Goal: Task Accomplishment & Management: Use online tool/utility

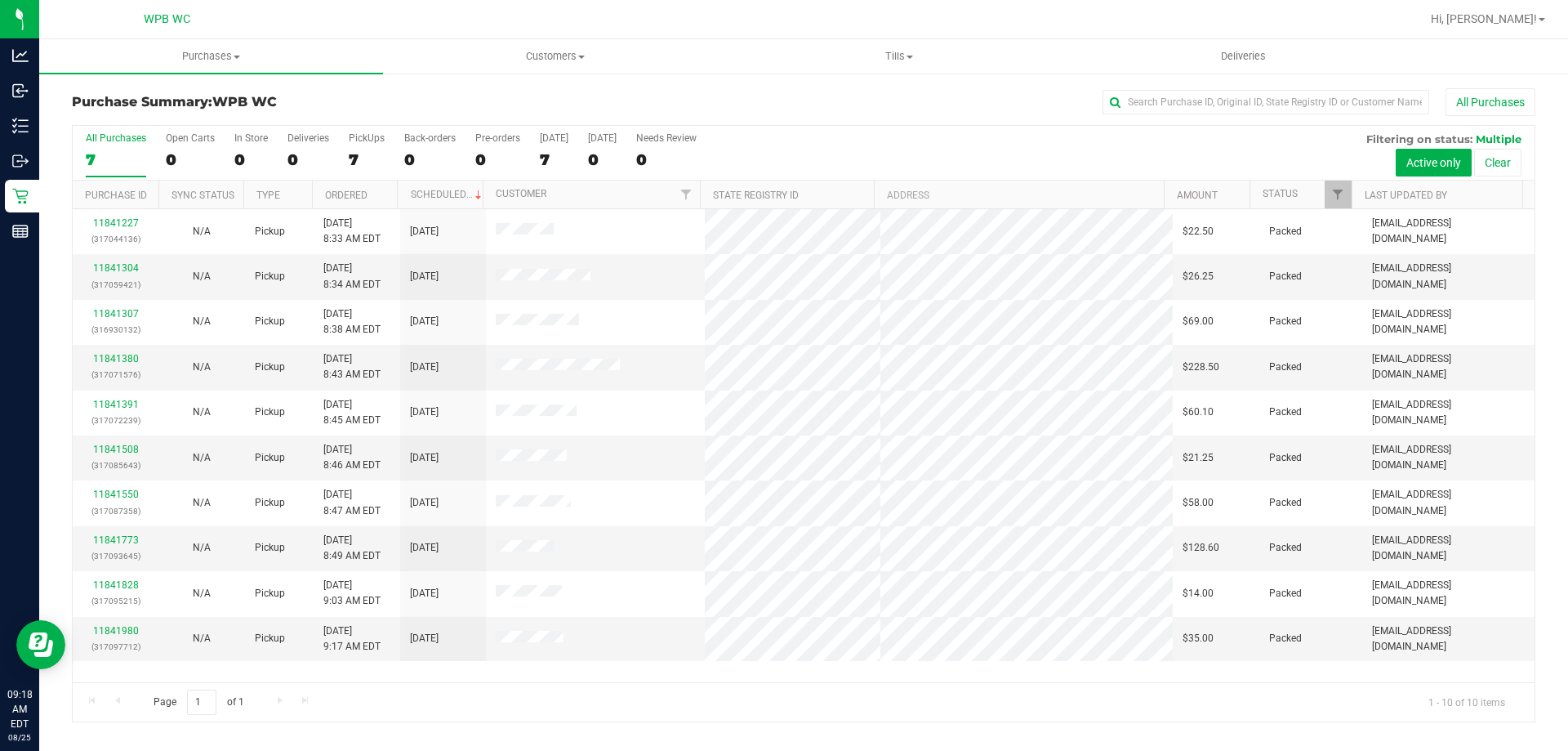
click at [119, 170] on label "All Purchases 7" at bounding box center [116, 155] width 61 height 45
click at [0, 0] on input "All Purchases 7" at bounding box center [0, 0] width 0 height 0
click at [246, 162] on div "0" at bounding box center [251, 159] width 33 height 18
click at [0, 0] on input "In Store 0" at bounding box center [0, 0] width 0 height 0
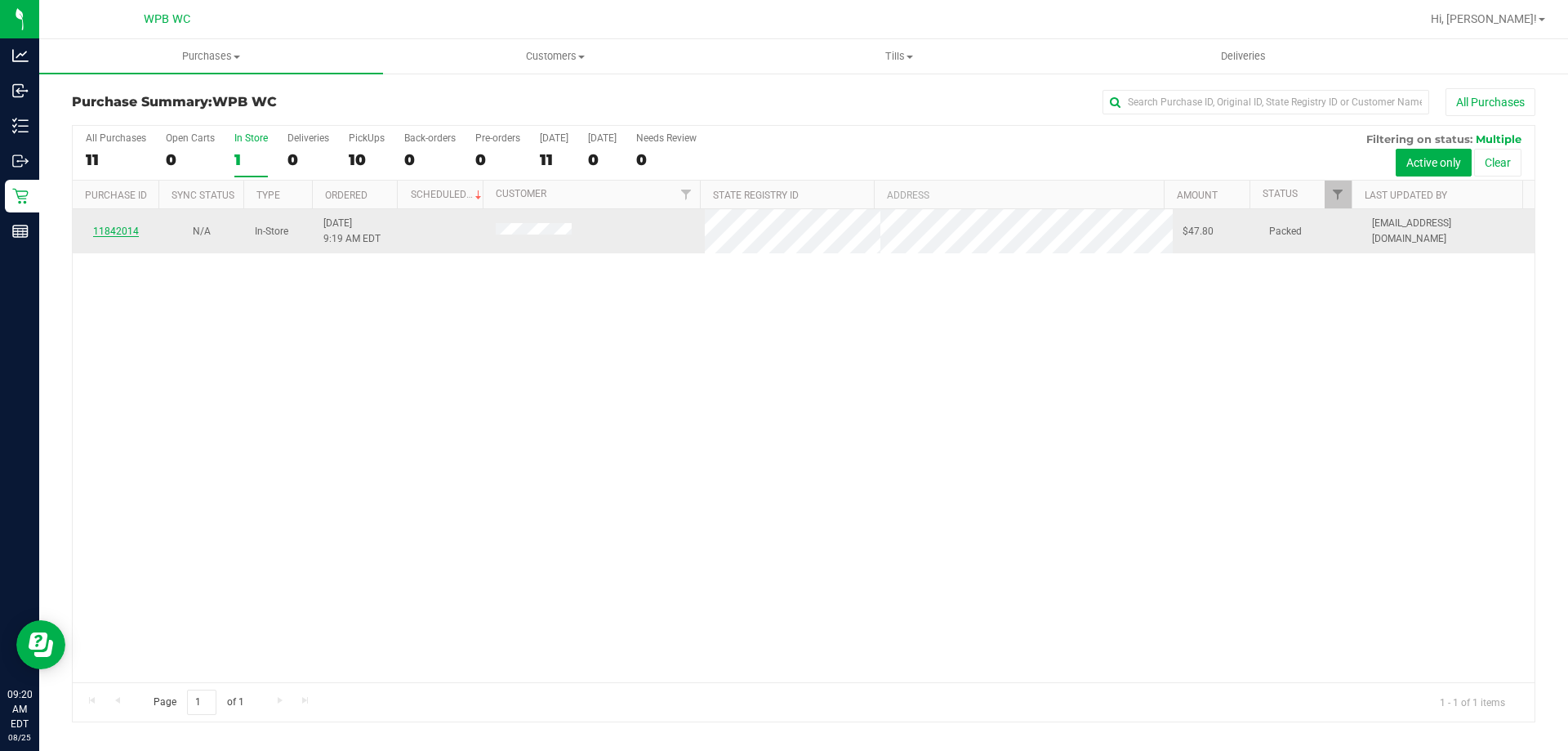
click at [95, 230] on link "11842014" at bounding box center [116, 231] width 46 height 11
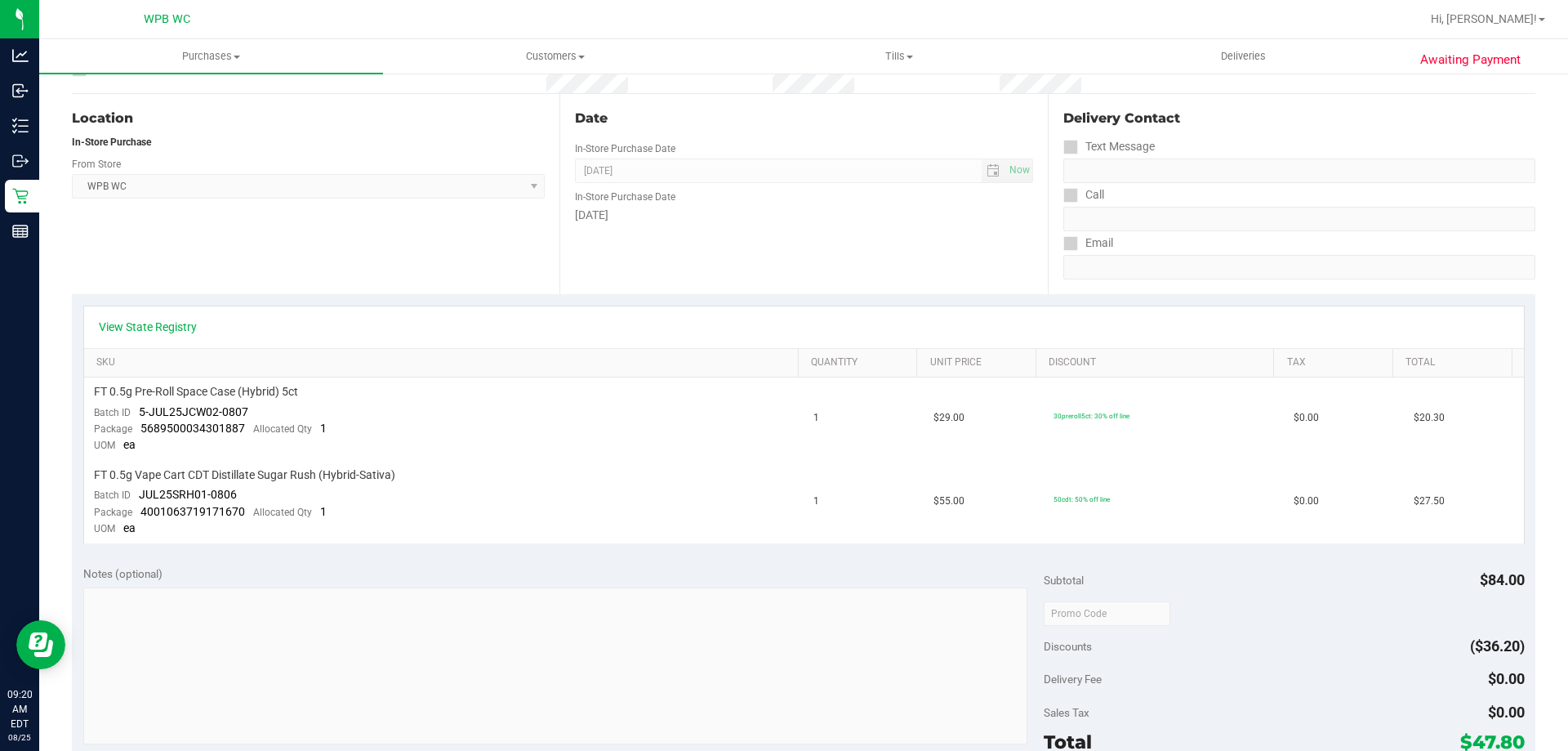
scroll to position [572, 0]
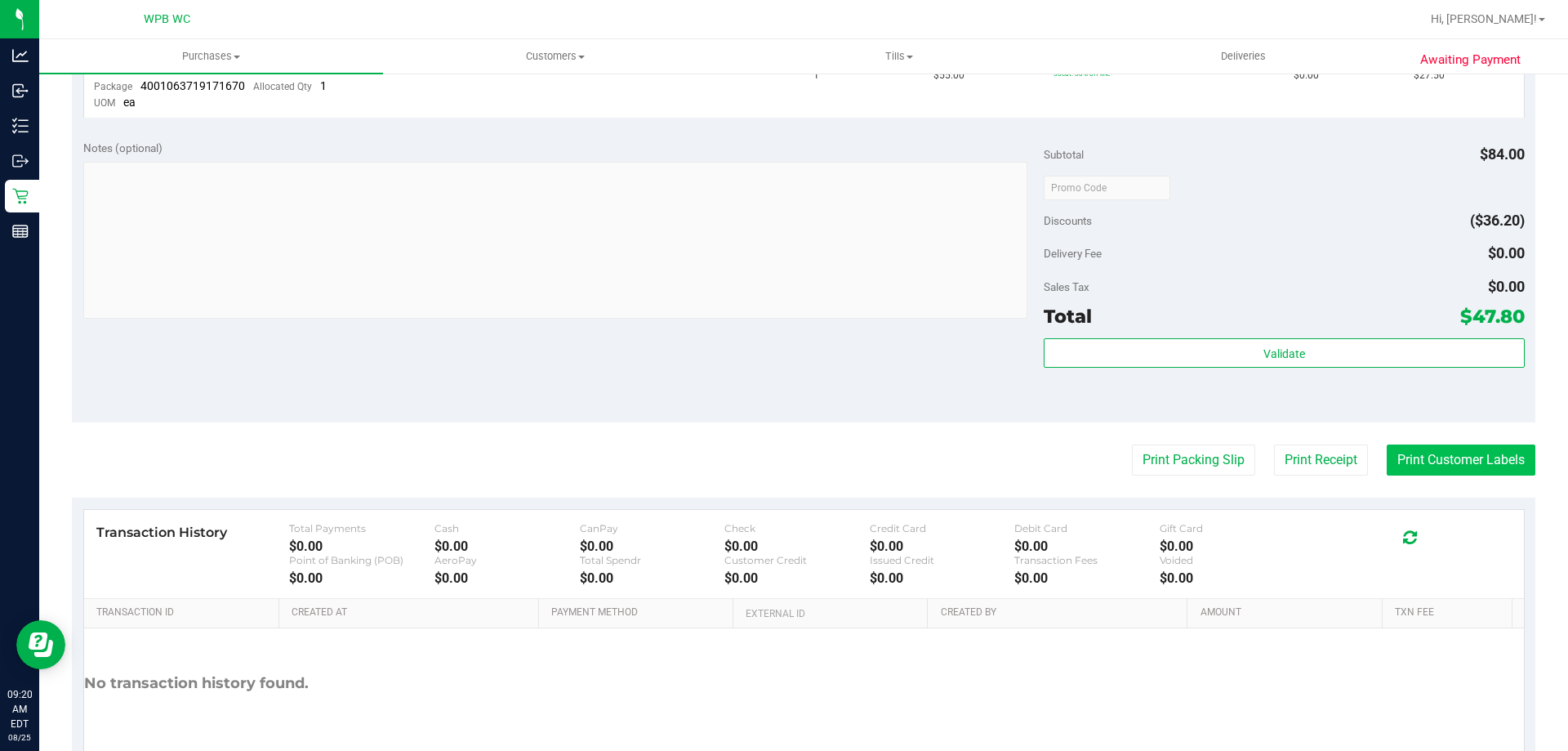
click at [1390, 454] on button "Print Customer Labels" at bounding box center [1461, 459] width 148 height 31
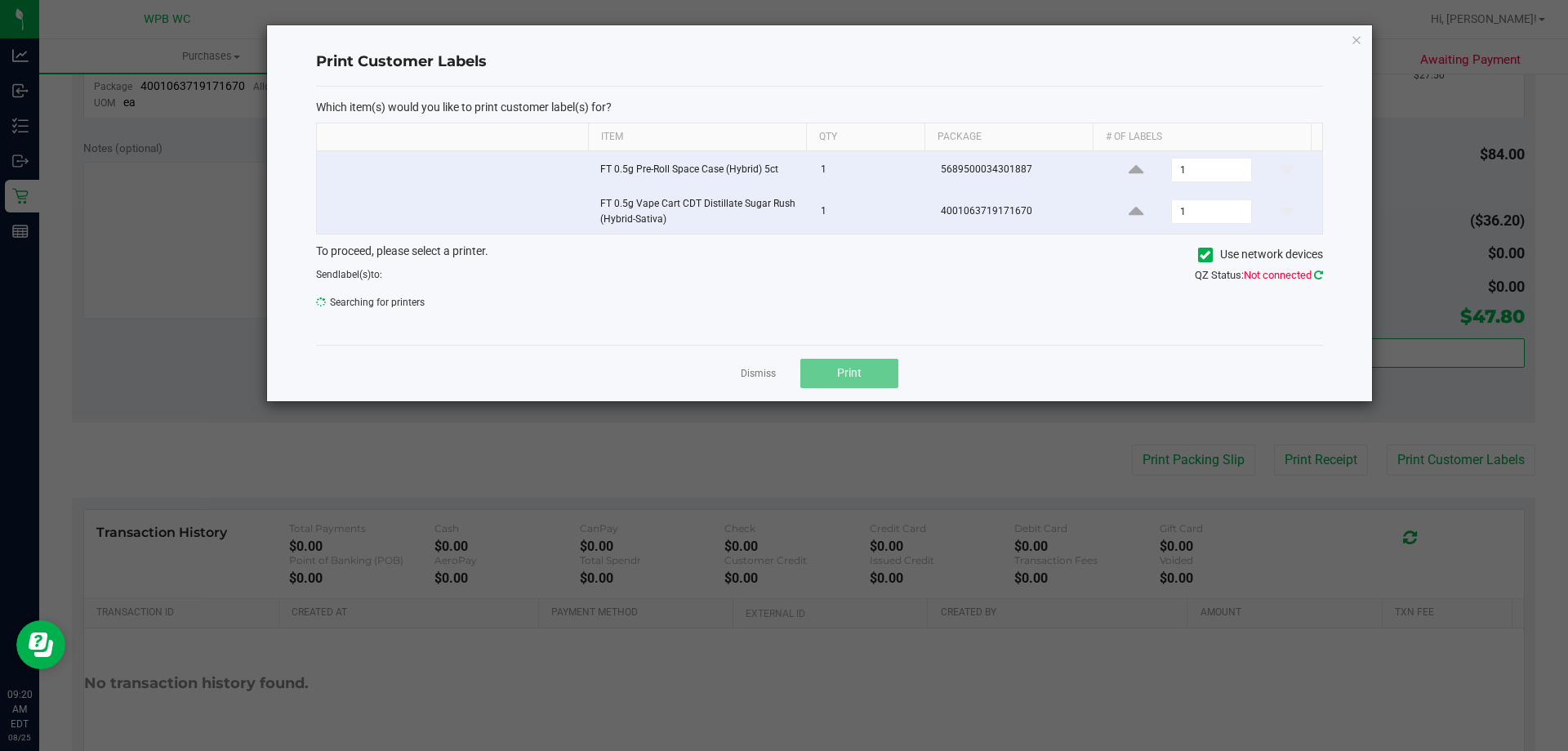
click at [1320, 273] on icon at bounding box center [1319, 275] width 9 height 11
click at [1315, 277] on icon at bounding box center [1319, 275] width 9 height 11
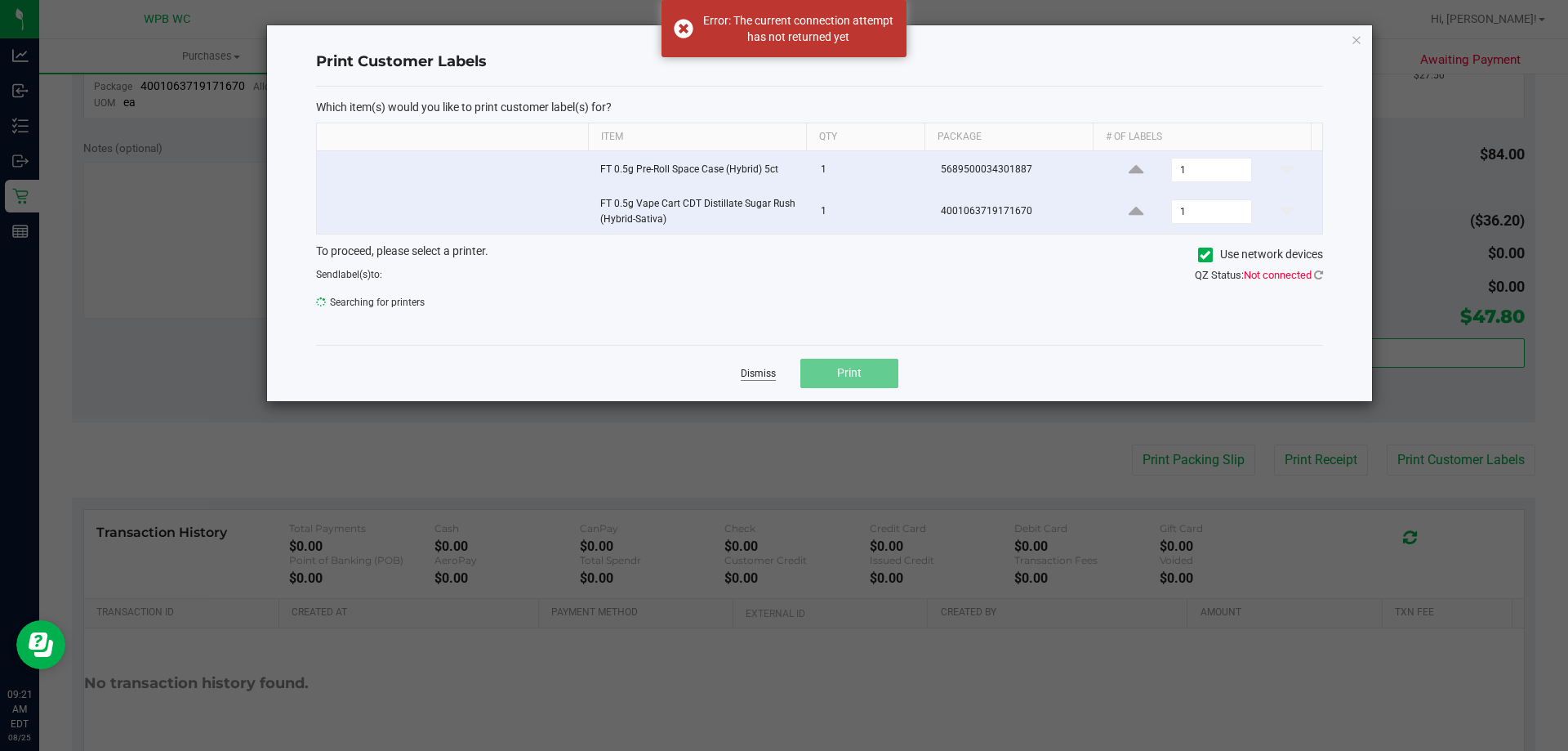
click at [765, 372] on link "Dismiss" at bounding box center [758, 374] width 35 height 14
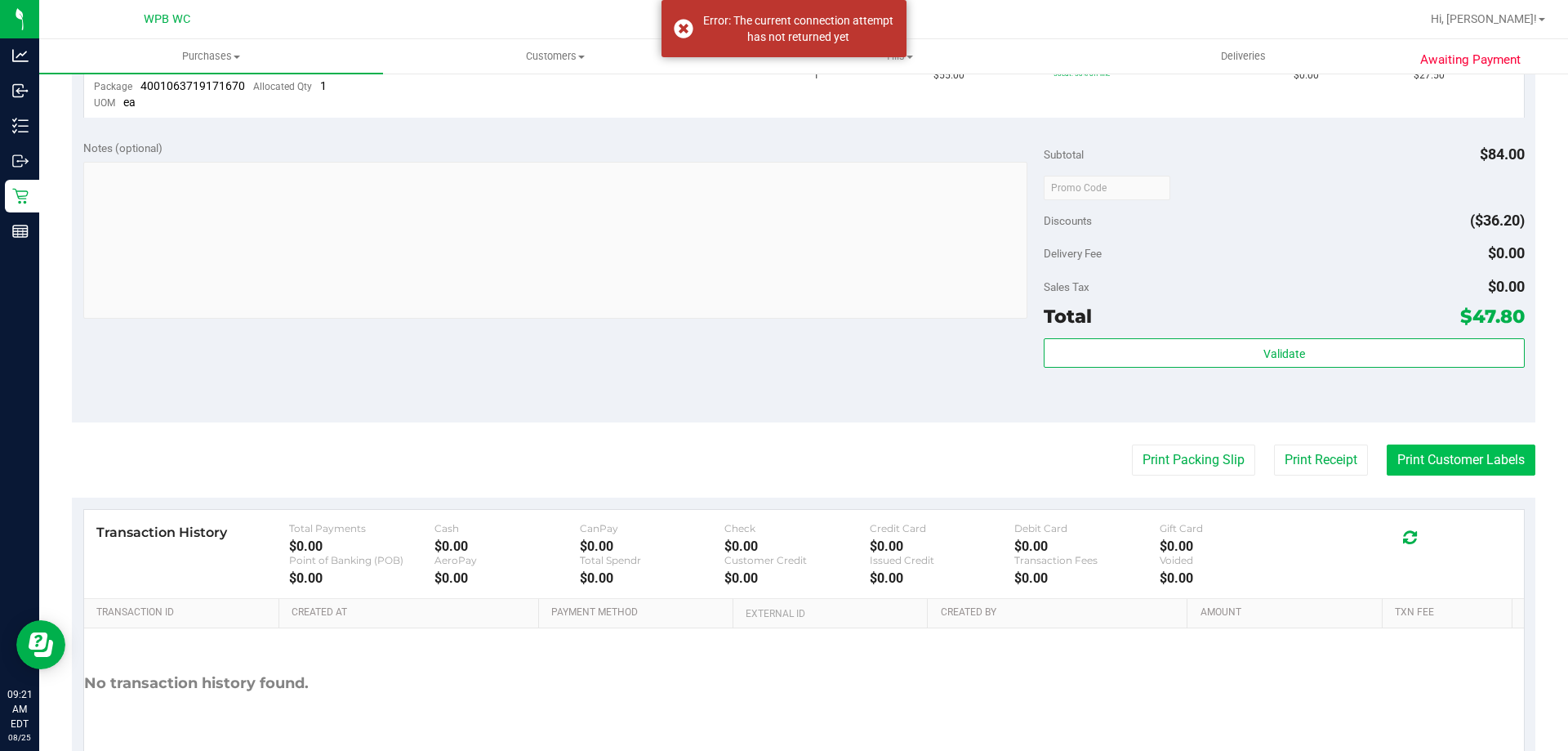
click at [1445, 463] on button "Print Customer Labels" at bounding box center [1461, 459] width 148 height 31
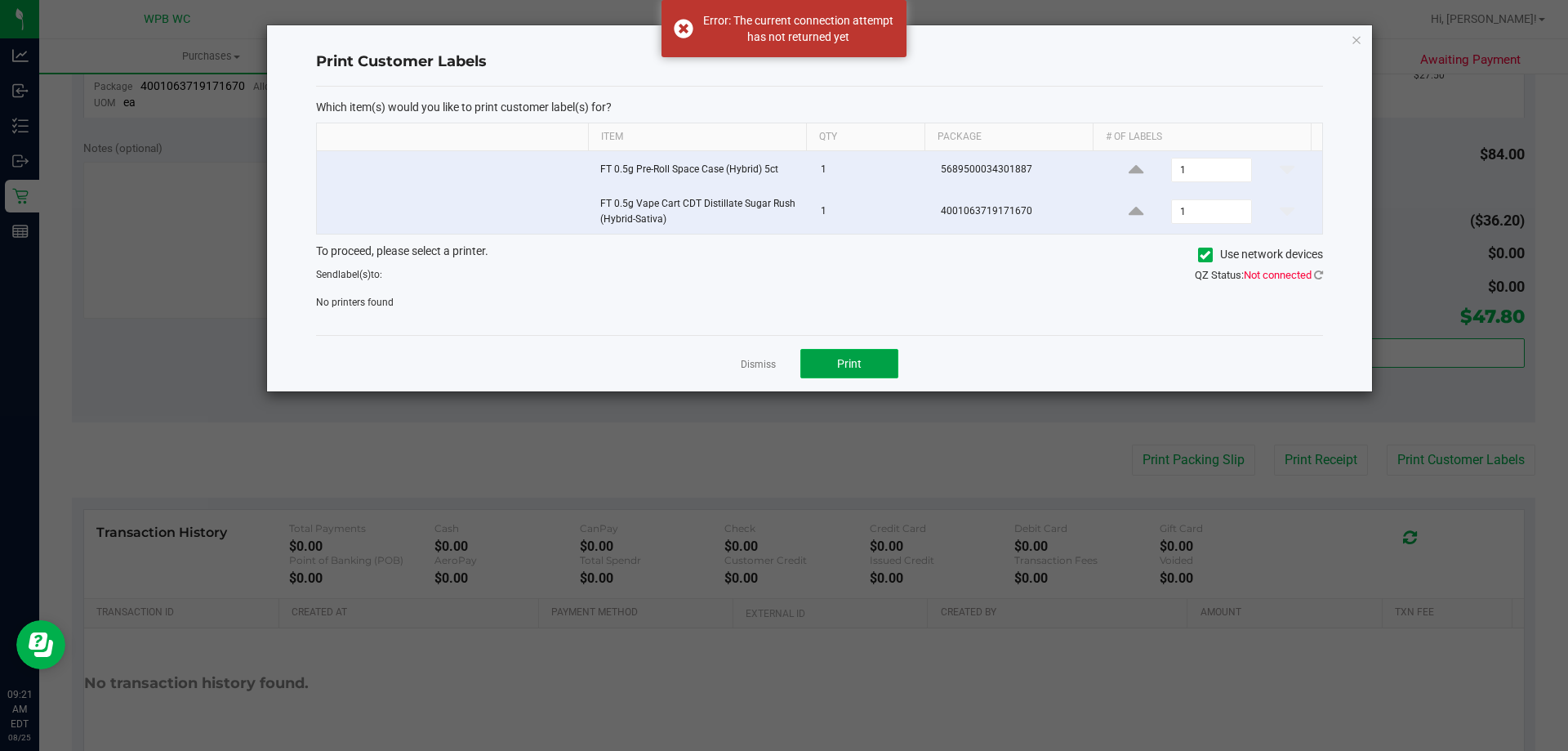
click at [842, 356] on button "Print" at bounding box center [849, 363] width 98 height 29
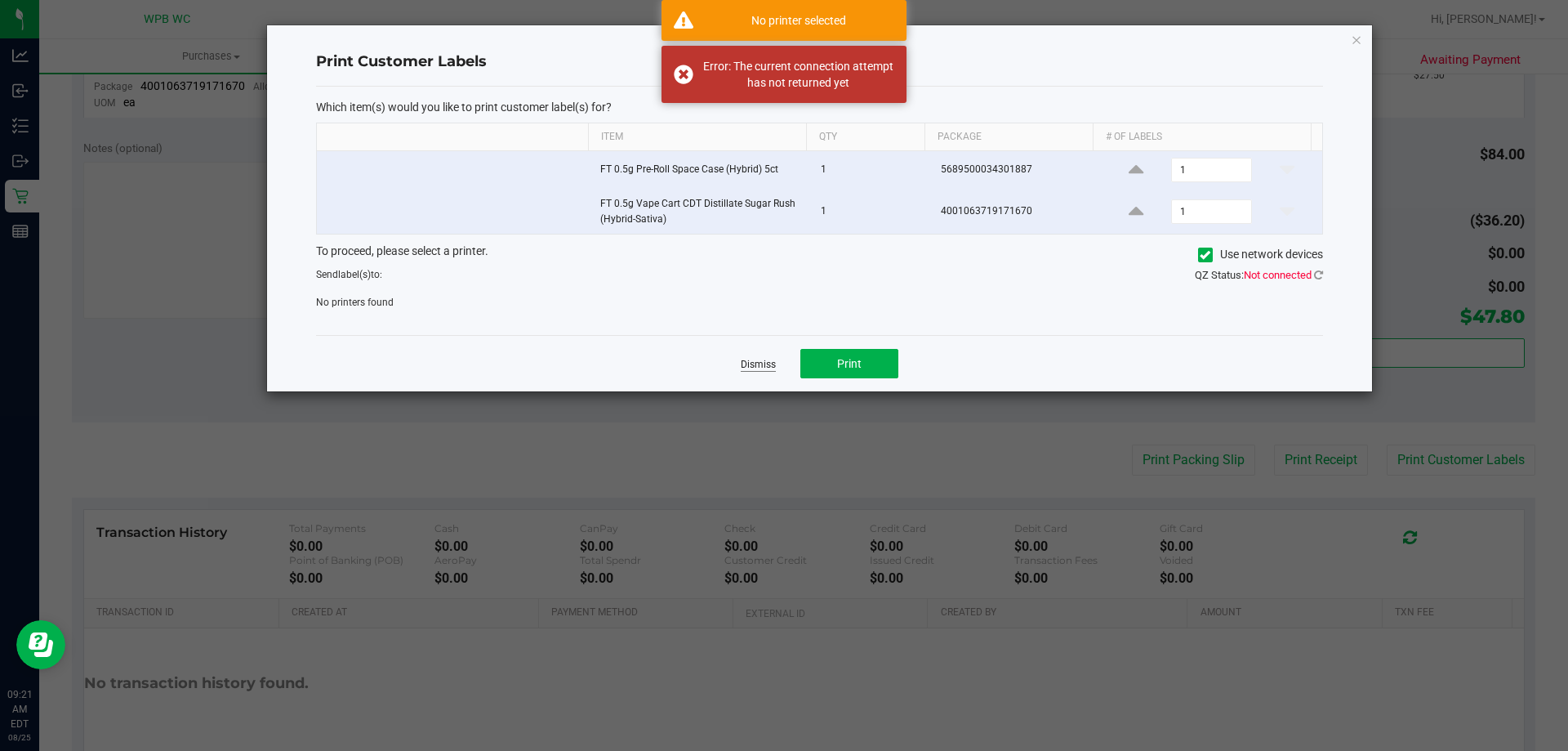
click at [758, 360] on link "Dismiss" at bounding box center [758, 365] width 35 height 14
